Goal: Information Seeking & Learning: Learn about a topic

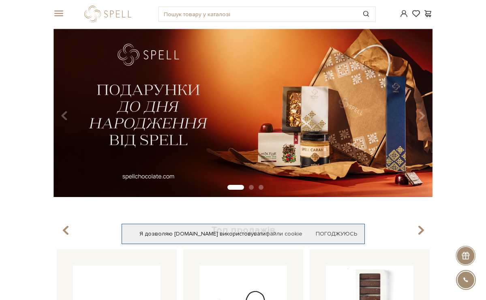
click at [62, 12] on span at bounding box center [57, 13] width 8 height 7
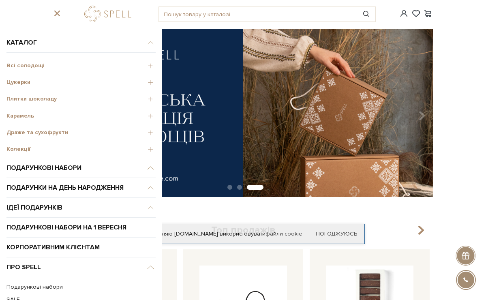
click at [25, 115] on span "Карамель" at bounding box center [80, 115] width 149 height 7
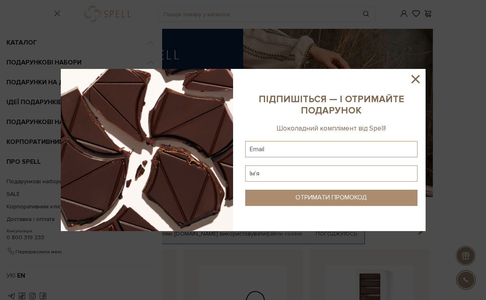
click at [412, 79] on icon at bounding box center [415, 79] width 14 height 14
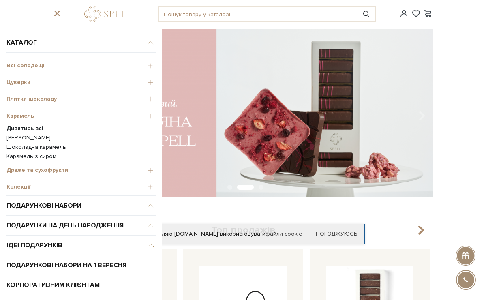
click at [33, 145] on link "Шоколадна карамель" at bounding box center [80, 146] width 149 height 7
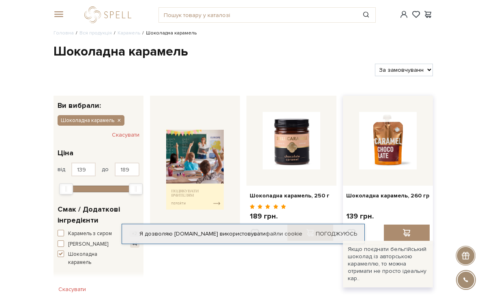
click at [395, 143] on img at bounding box center [388, 141] width 58 height 58
